Goal: Find specific page/section: Find specific page/section

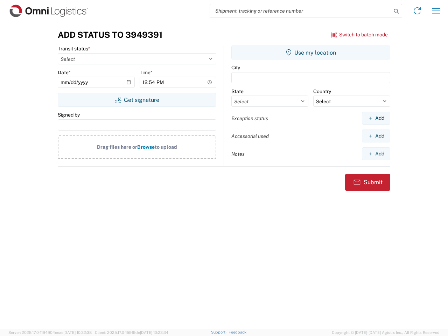
click at [301, 11] on input "search" at bounding box center [300, 10] width 181 height 13
click at [397, 11] on icon at bounding box center [397, 11] width 10 height 10
click at [418, 11] on icon at bounding box center [417, 10] width 11 height 11
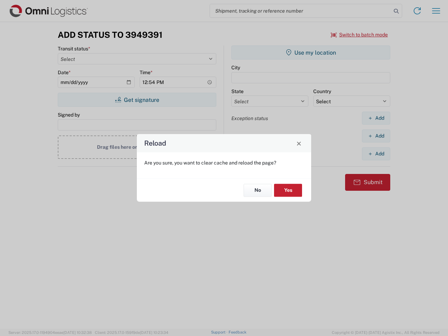
click at [437, 11] on div "Reload Are you sure, you want to clear cache and reload the page? No Yes" at bounding box center [224, 168] width 448 height 336
click at [360, 35] on div "Reload Are you sure, you want to clear cache and reload the page? No Yes" at bounding box center [224, 168] width 448 height 336
click at [137, 100] on div "Reload Are you sure, you want to clear cache and reload the page? No Yes" at bounding box center [224, 168] width 448 height 336
click at [311, 53] on div "Reload Are you sure, you want to clear cache and reload the page? No Yes" at bounding box center [224, 168] width 448 height 336
click at [376, 118] on div "Reload Are you sure, you want to clear cache and reload the page? No Yes" at bounding box center [224, 168] width 448 height 336
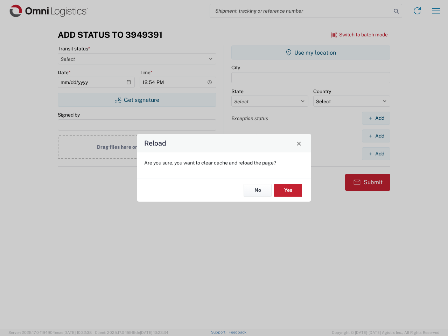
click at [376, 136] on div "Reload Are you sure, you want to clear cache and reload the page? No Yes" at bounding box center [224, 168] width 448 height 336
click at [376, 154] on div "Reload Are you sure, you want to clear cache and reload the page? No Yes" at bounding box center [224, 168] width 448 height 336
